Goal: Task Accomplishment & Management: Manage account settings

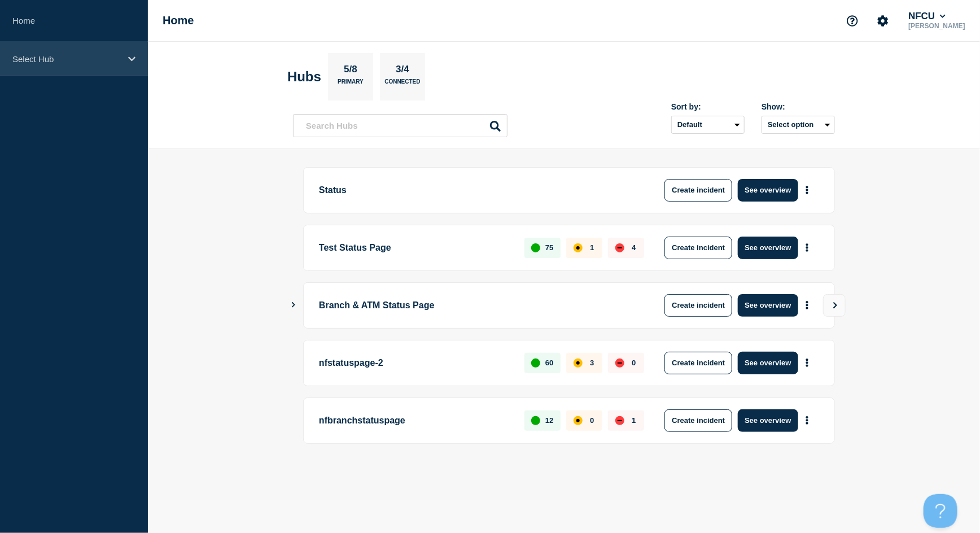
click at [63, 62] on p "Select Hub" at bounding box center [66, 59] width 108 height 10
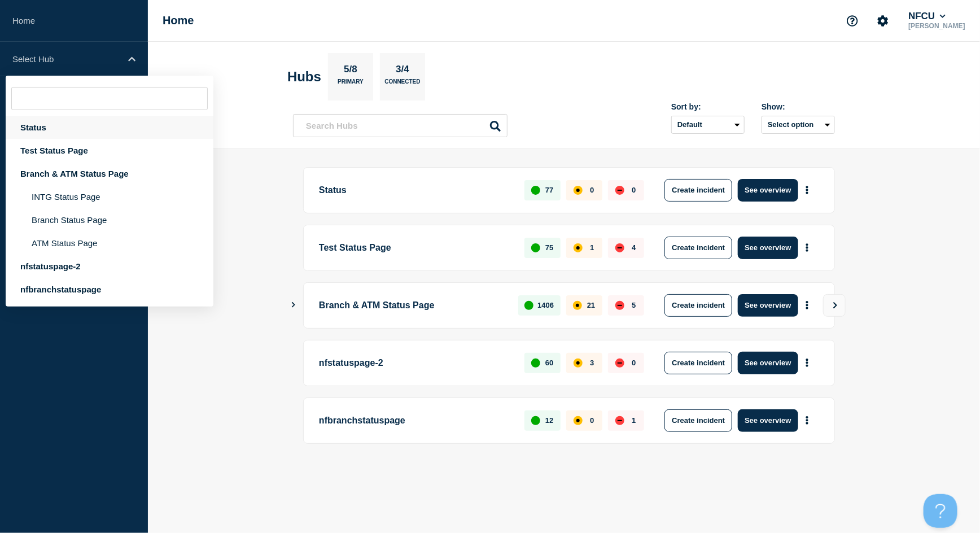
click at [29, 128] on div "Status" at bounding box center [110, 127] width 208 height 23
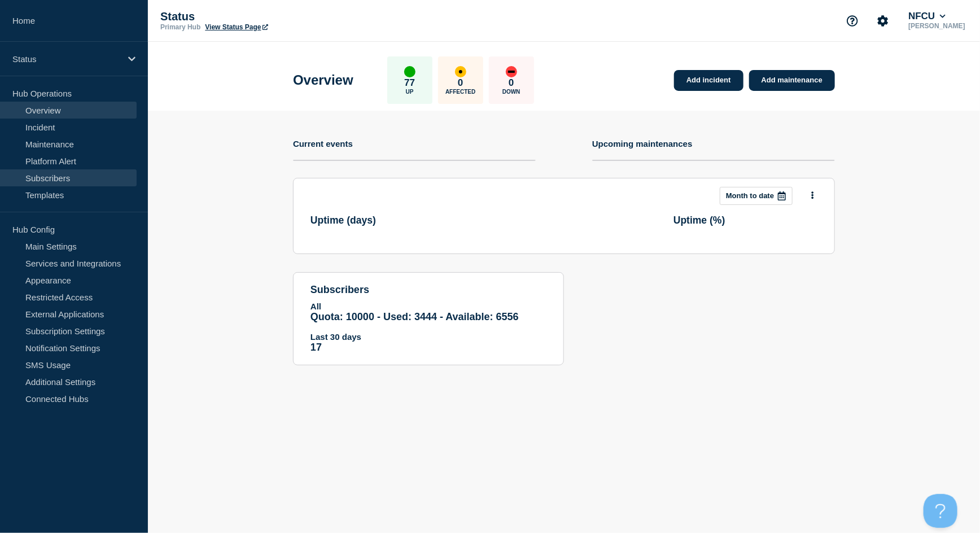
click at [60, 175] on link "Subscribers" at bounding box center [68, 177] width 137 height 17
